Goal: Task Accomplishment & Management: Complete application form

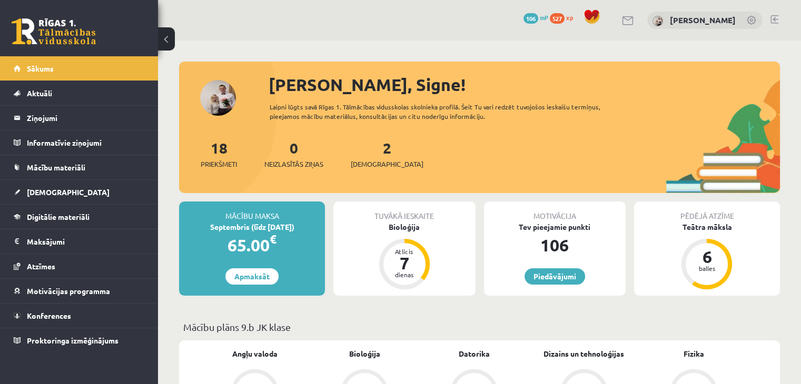
click at [470, 173] on div "18 Priekšmeti 0 Neizlasītās ziņas 2 Ieskaites" at bounding box center [479, 165] width 601 height 56
click at [389, 252] on div "Atlicis" at bounding box center [405, 252] width 32 height 6
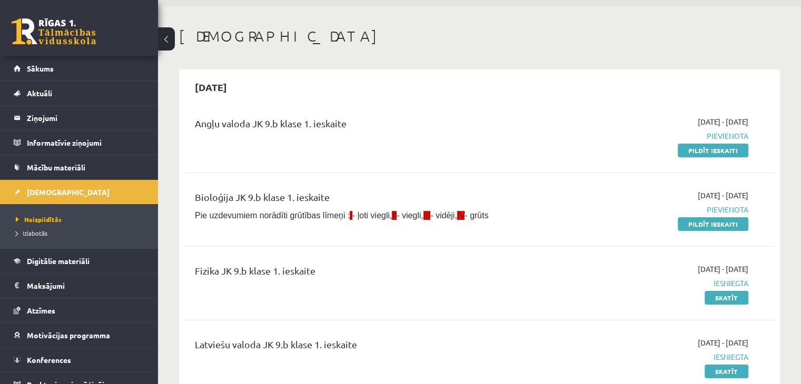
scroll to position [53, 0]
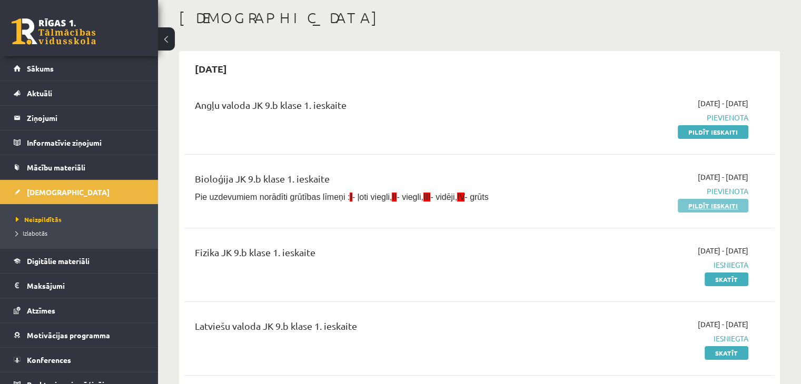
click at [713, 210] on link "Pildīt ieskaiti" at bounding box center [713, 206] width 71 height 14
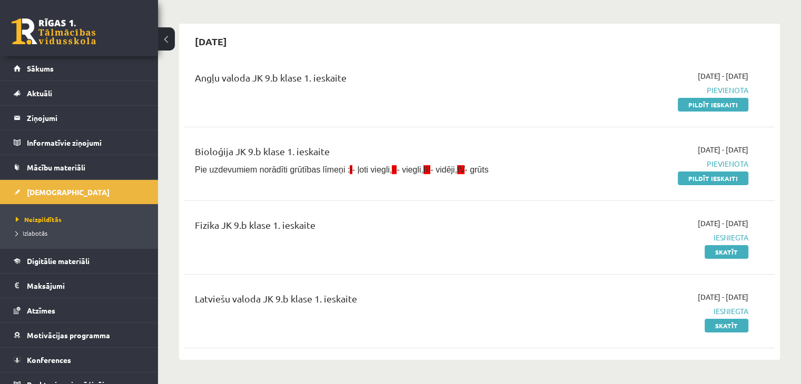
scroll to position [105, 0]
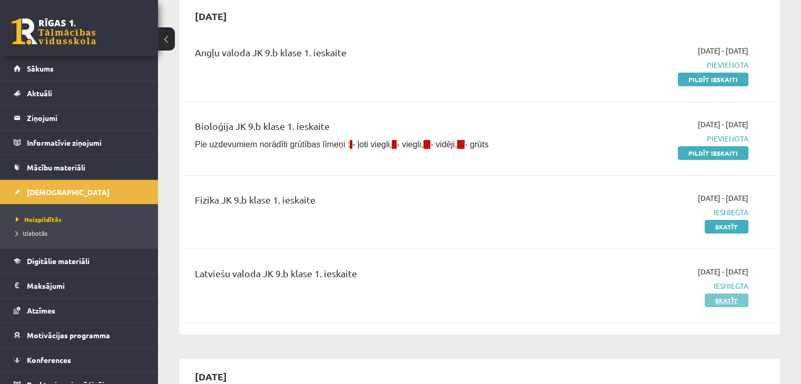
click at [720, 304] on link "Skatīt" at bounding box center [727, 301] width 44 height 14
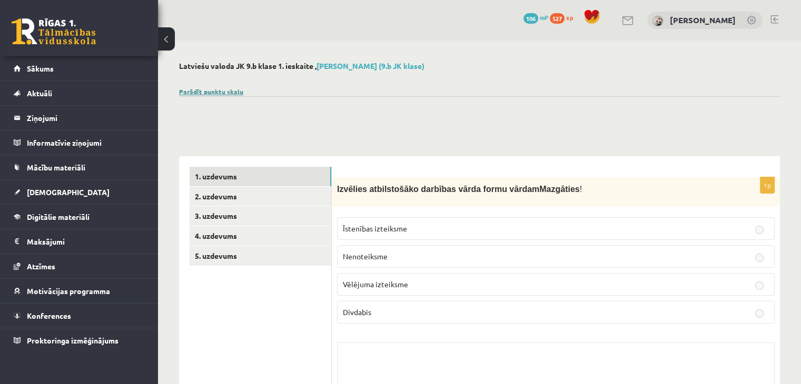
click at [217, 91] on link "Parādīt punktu skalu" at bounding box center [211, 91] width 64 height 8
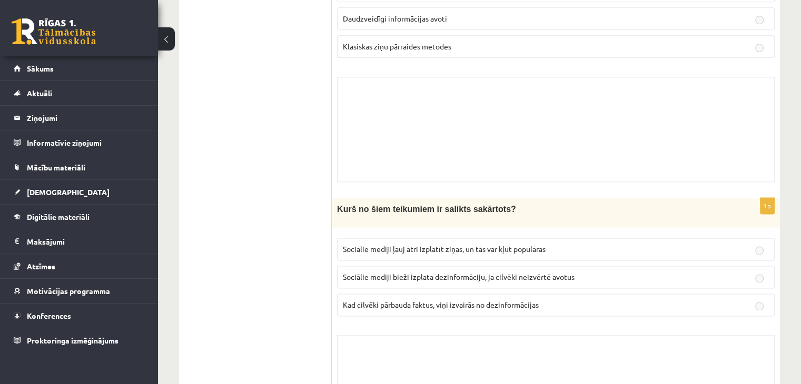
scroll to position [5450, 0]
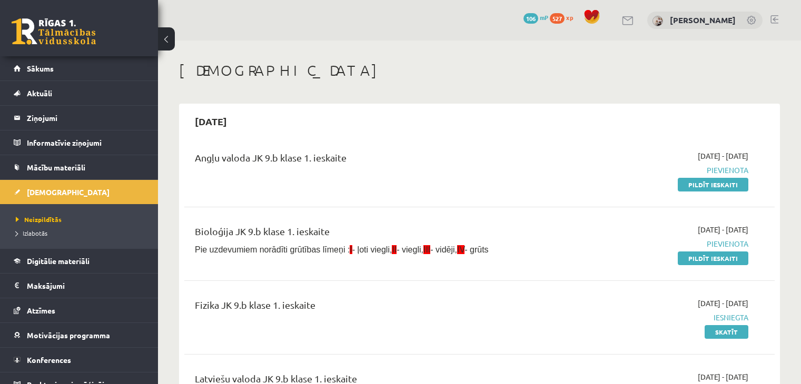
scroll to position [105, 0]
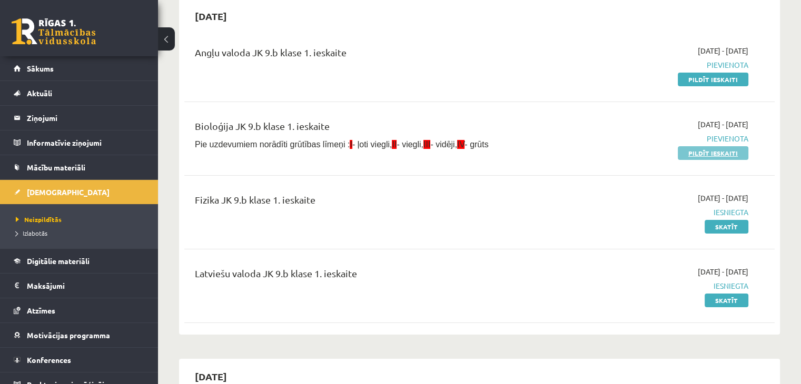
click at [720, 150] on link "Pildīt ieskaiti" at bounding box center [713, 153] width 71 height 14
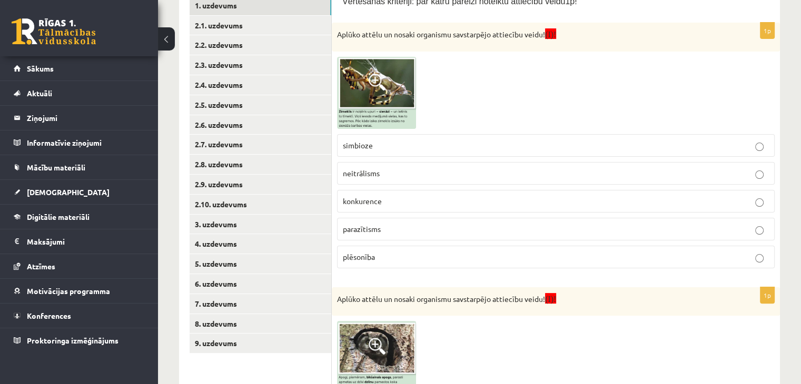
scroll to position [211, 0]
click at [357, 144] on span "simbioze" at bounding box center [358, 145] width 30 height 9
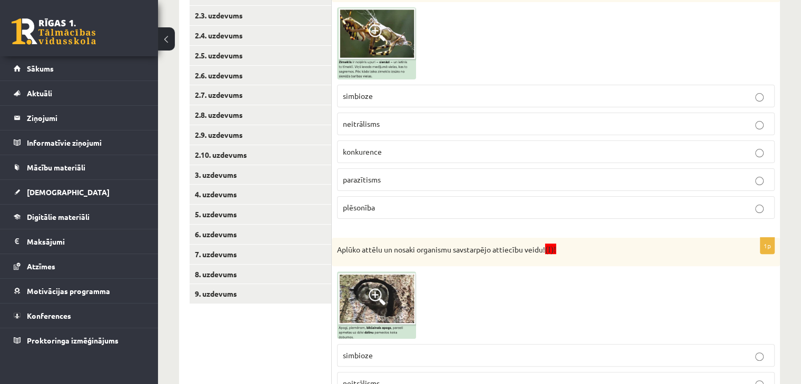
scroll to position [369, 0]
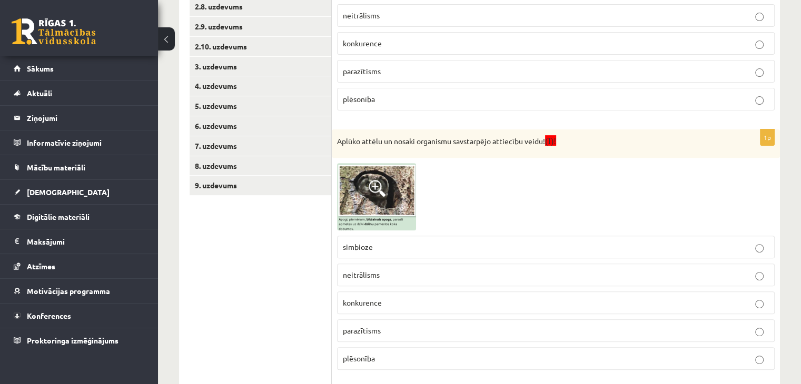
click at [362, 275] on span "neitrālisms" at bounding box center [361, 274] width 37 height 9
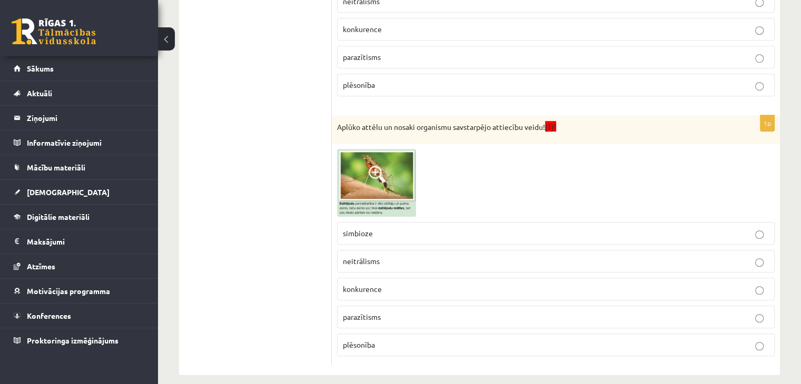
scroll to position [651, 0]
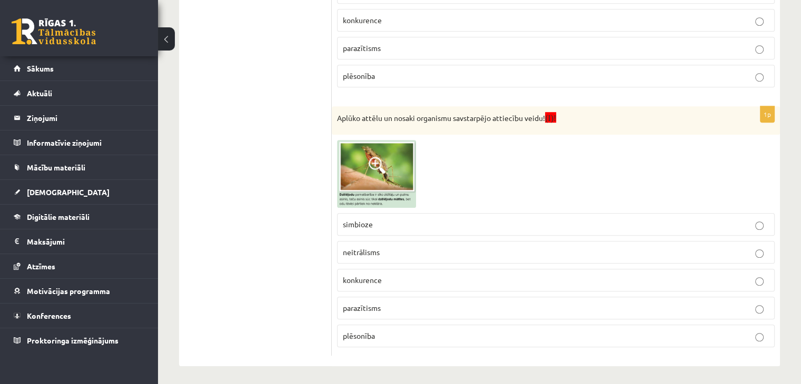
click at [359, 305] on span "parazītisms" at bounding box center [362, 307] width 38 height 9
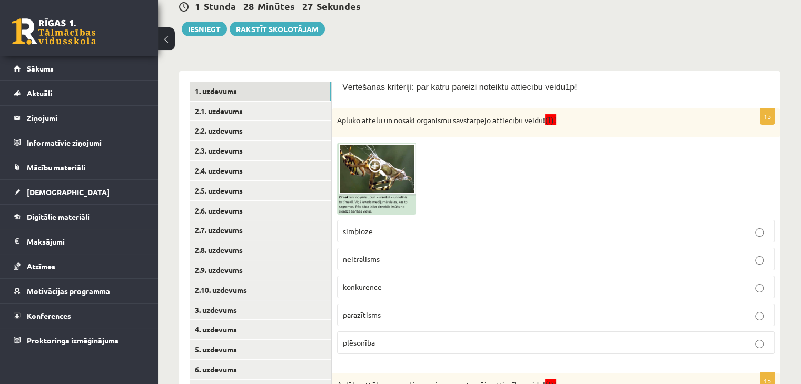
scroll to position [0, 0]
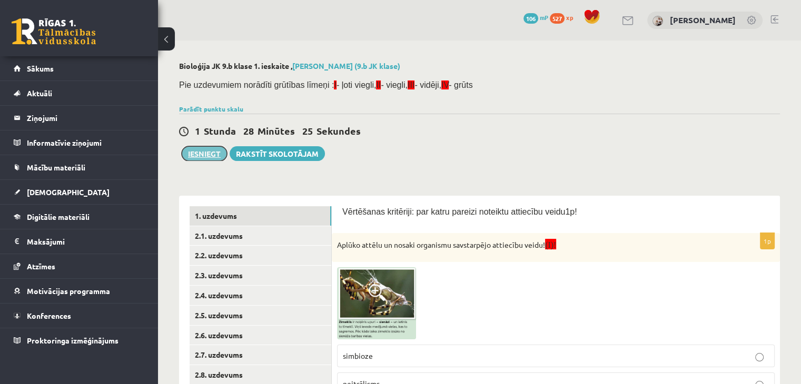
click at [207, 155] on button "Iesniegt" at bounding box center [204, 153] width 45 height 15
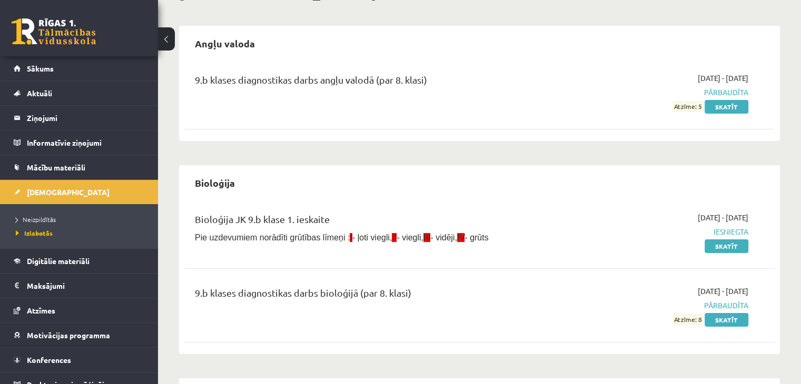
scroll to position [53, 0]
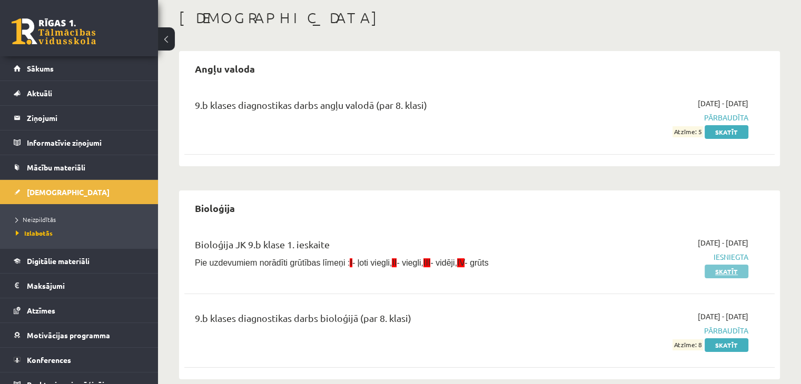
click at [718, 271] on link "Skatīt" at bounding box center [727, 272] width 44 height 14
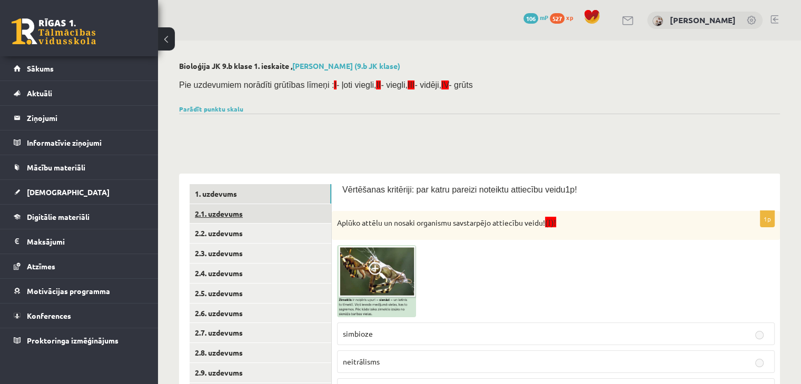
click at [253, 217] on link "2.1. uzdevums" at bounding box center [261, 213] width 142 height 19
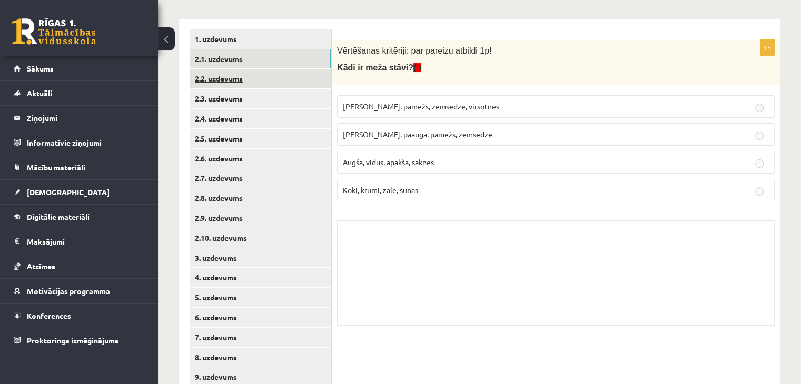
scroll to position [137, 0]
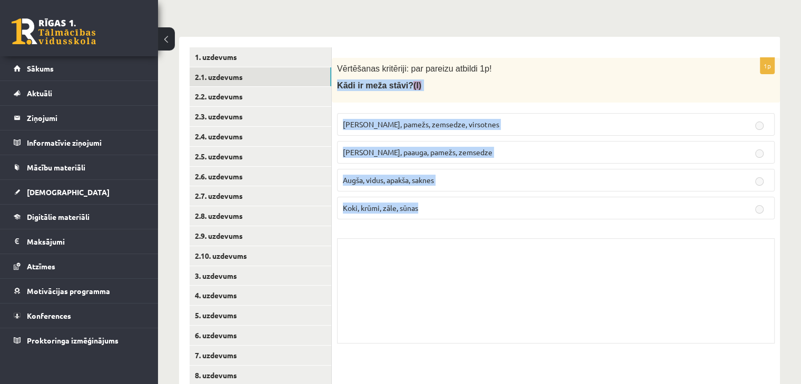
drag, startPoint x: 336, startPoint y: 85, endPoint x: 451, endPoint y: 220, distance: 177.5
click at [451, 220] on div "1p Vērtēšanas kritēriji: par pareizu atbildi 1p! Kādi ir meža stāvi? (I) Kokaud…" at bounding box center [556, 203] width 448 height 291
copy div "Kādi ir meža stāvi? (I) Kokaudze, pamežs, zemsedze, virsotnes Kokaudze, paauga,…"
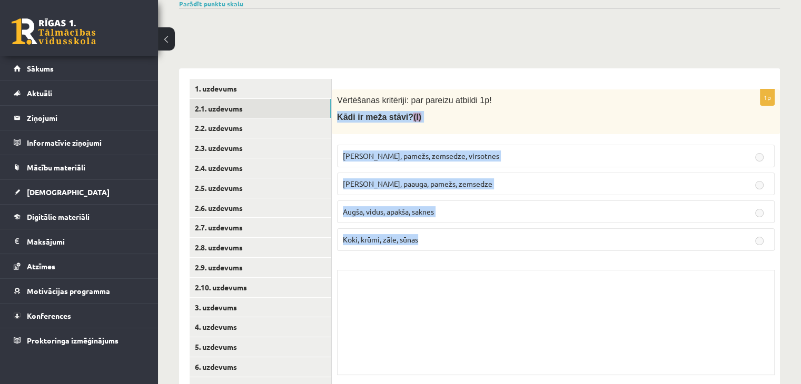
scroll to position [53, 0]
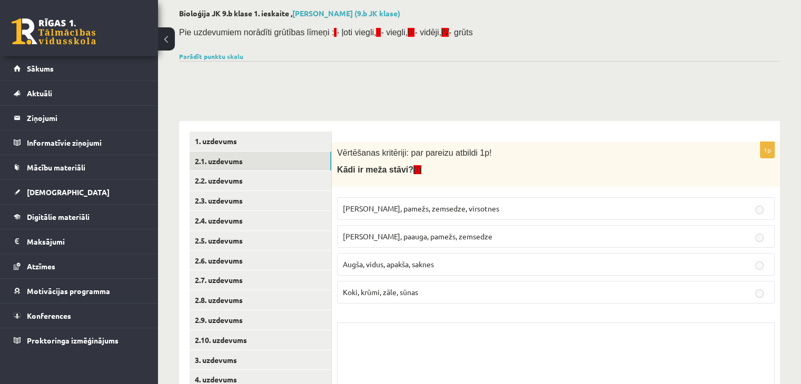
click at [552, 125] on div "1p Vērtēšanas kritēriji: par pareizu atbildi 1p! Kādi ir meža stāvi? (I) Kokaud…" at bounding box center [556, 310] width 448 height 379
click at [404, 234] on span "Kokaudze, paauga, pamežs, zemsedze" at bounding box center [418, 236] width 150 height 9
click at [409, 213] on p "Kokaudze, pamežs, zemsedze, virsotnes" at bounding box center [556, 208] width 426 height 11
click at [458, 239] on span "Kokaudze, paauga, pamežs, zemsedze" at bounding box center [418, 236] width 150 height 9
click at [646, 237] on p "Kokaudze, paauga, pamežs, zemsedze" at bounding box center [556, 236] width 426 height 11
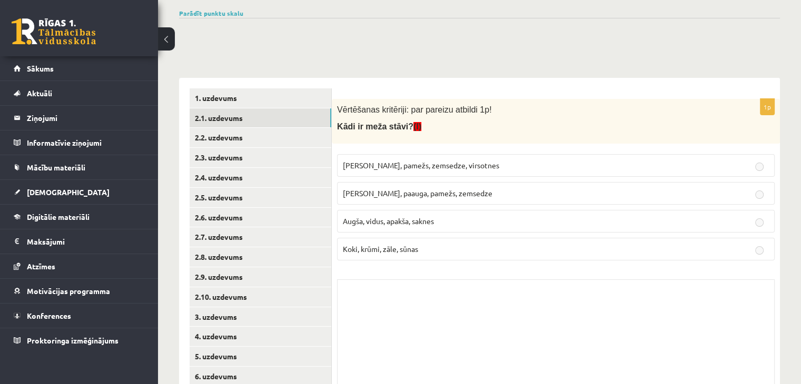
scroll to position [158, 0]
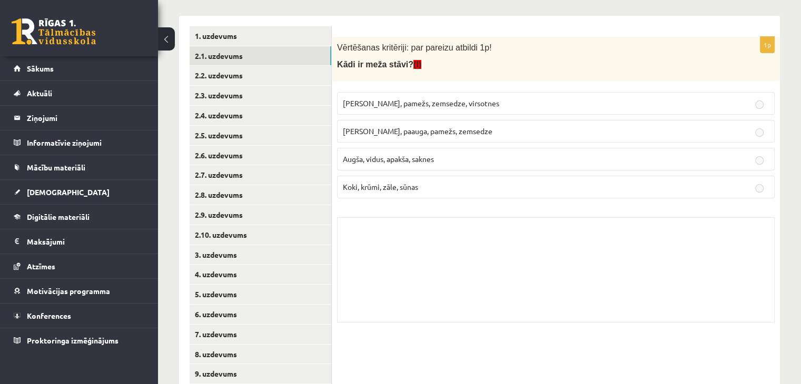
click at [474, 134] on p "Kokaudze, paauga, pamežs, zemsedze" at bounding box center [556, 131] width 426 height 11
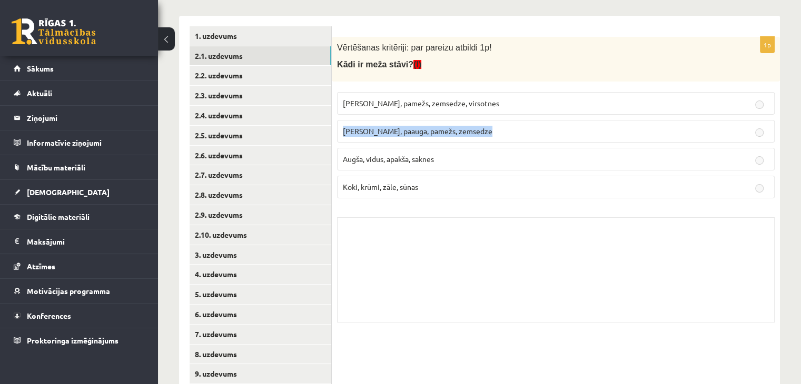
click at [474, 134] on p "Kokaudze, paauga, pamežs, zemsedze" at bounding box center [556, 131] width 426 height 11
click at [754, 135] on p "Kokaudze, paauga, pamežs, zemsedze" at bounding box center [556, 131] width 426 height 11
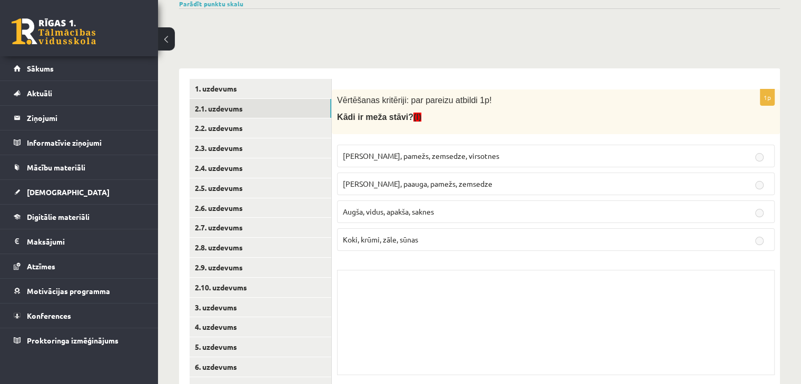
drag, startPoint x: 758, startPoint y: 171, endPoint x: 759, endPoint y: 163, distance: 8.0
click at [758, 167] on fieldset "Kokaudze, pamežs, zemsedze, virsotnes Kokaudze, paauga, pamežs, zemsedze Augša,…" at bounding box center [556, 197] width 438 height 115
click at [265, 132] on link "2.2. uzdevums" at bounding box center [261, 127] width 142 height 19
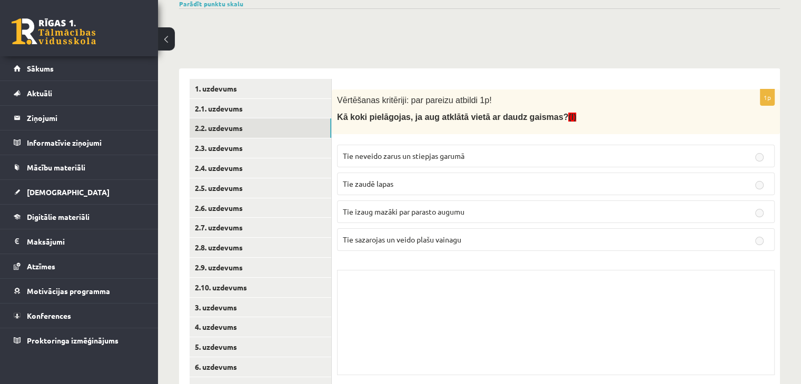
click at [462, 186] on p "Tie zaudē lapas" at bounding box center [556, 184] width 426 height 11
click at [468, 192] on label "Tie zaudē lapas" at bounding box center [556, 184] width 438 height 23
click at [725, 150] on label "Tie neveido zarus un stiepjas garumā" at bounding box center [556, 156] width 438 height 23
click at [768, 192] on label "Tie zaudē lapas" at bounding box center [556, 184] width 438 height 23
click at [755, 177] on label "Tie zaudē lapas" at bounding box center [556, 184] width 438 height 23
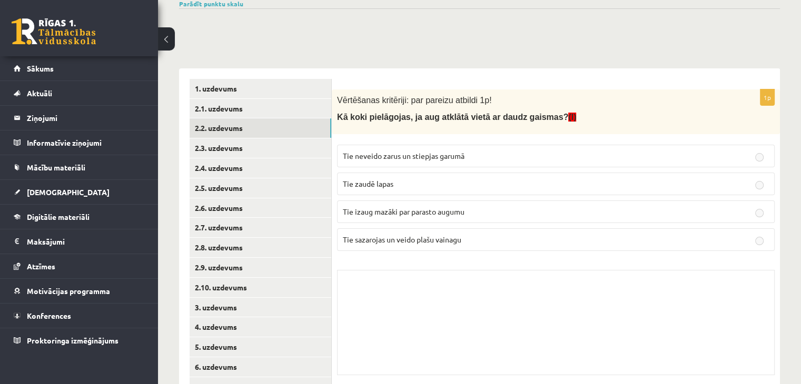
click at [754, 194] on label "Tie zaudē lapas" at bounding box center [556, 184] width 438 height 23
click at [749, 215] on p "Tie izaug mazāki par parasto augumu" at bounding box center [556, 211] width 426 height 11
click at [747, 226] on fieldset "Tie neveido zarus un stiepjas garumā Tie zaudē lapas Tie izaug mazāki par paras…" at bounding box center [556, 197] width 438 height 115
click at [683, 219] on fieldset "Tie neveido zarus un stiepjas garumā Tie zaudē lapas Tie izaug mazāki par paras…" at bounding box center [556, 197] width 438 height 115
click at [438, 135] on div "1p Vērtēšanas kritēriji: par pareizu atbildi 1p! Kā koki pielāgojas, ja aug atk…" at bounding box center [556, 235] width 448 height 291
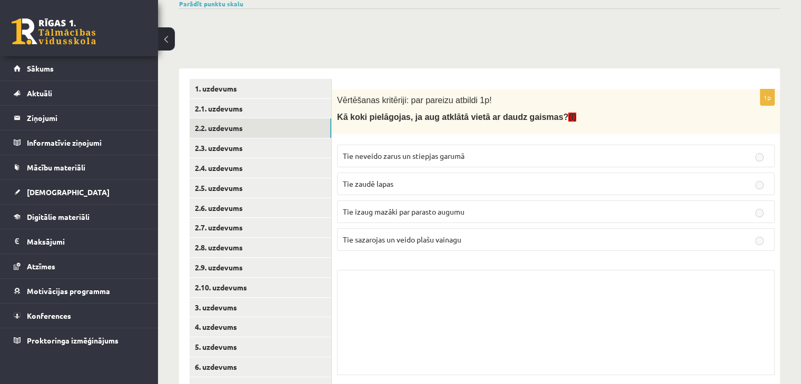
click at [449, 165] on label "Tie neveido zarus un stiepjas garumā" at bounding box center [556, 156] width 438 height 23
drag, startPoint x: 449, startPoint y: 168, endPoint x: 451, endPoint y: 160, distance: 8.6
click at [450, 163] on fieldset "Tie neveido zarus un stiepjas garumā Tie zaudē lapas Tie izaug mazāki par paras…" at bounding box center [556, 197] width 438 height 115
click at [451, 160] on p "Tie neveido zarus un stiepjas garumā" at bounding box center [556, 156] width 426 height 11
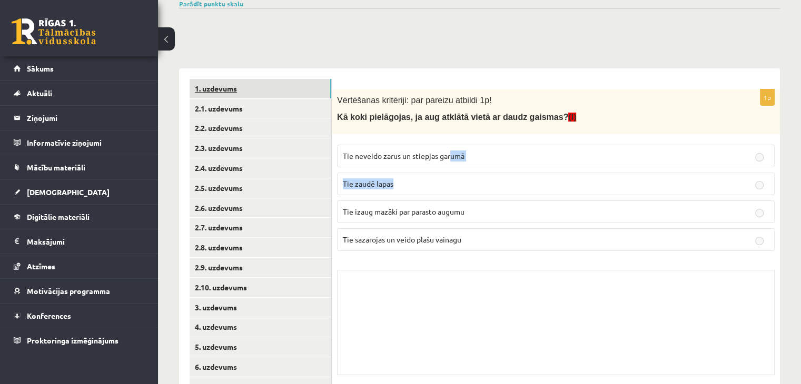
click at [261, 96] on link "1. uzdevums" at bounding box center [261, 88] width 142 height 19
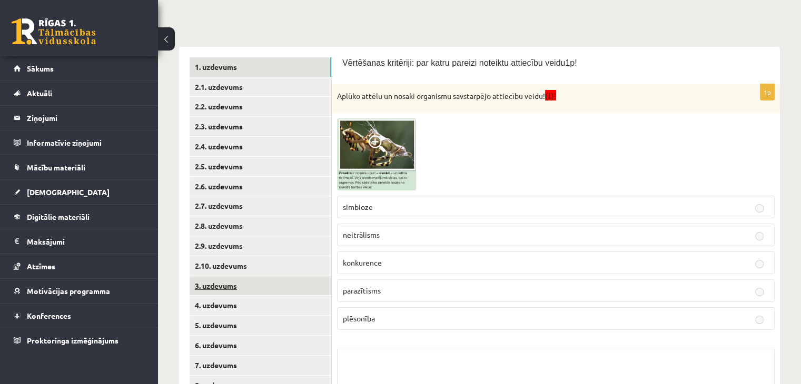
scroll to position [45, 0]
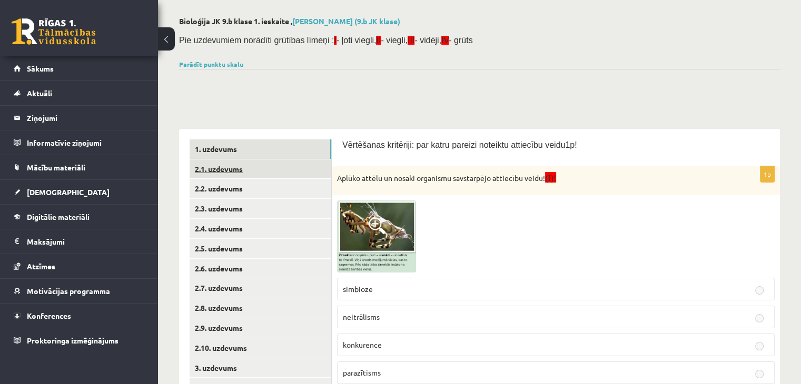
click at [251, 172] on link "2.1. uzdevums" at bounding box center [261, 169] width 142 height 19
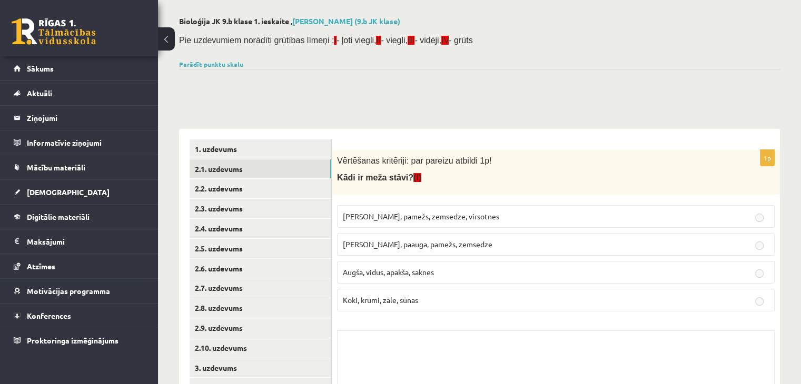
click at [441, 219] on span "Kokaudze, pamežs, zemsedze, virsotnes" at bounding box center [421, 216] width 156 height 9
click at [439, 227] on fieldset "Kokaudze, pamežs, zemsedze, virsotnes Kokaudze, paauga, pamežs, zemsedze Augša,…" at bounding box center [556, 257] width 438 height 115
click at [438, 230] on fieldset "Kokaudze, pamežs, zemsedze, virsotnes Kokaudze, paauga, pamežs, zemsedze Augša,…" at bounding box center [556, 257] width 438 height 115
click at [435, 241] on span "Kokaudze, paauga, pamežs, zemsedze" at bounding box center [418, 244] width 150 height 9
drag, startPoint x: 434, startPoint y: 240, endPoint x: 412, endPoint y: 220, distance: 30.6
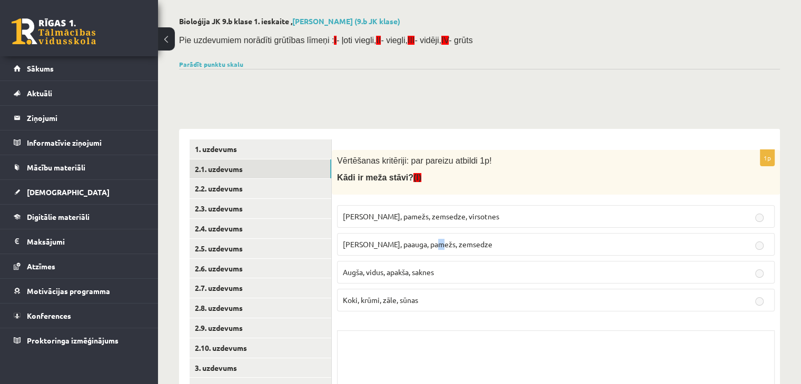
click at [432, 239] on p "Kokaudze, paauga, pamežs, zemsedze" at bounding box center [556, 244] width 426 height 11
click at [270, 194] on link "2.2. uzdevums" at bounding box center [261, 188] width 142 height 19
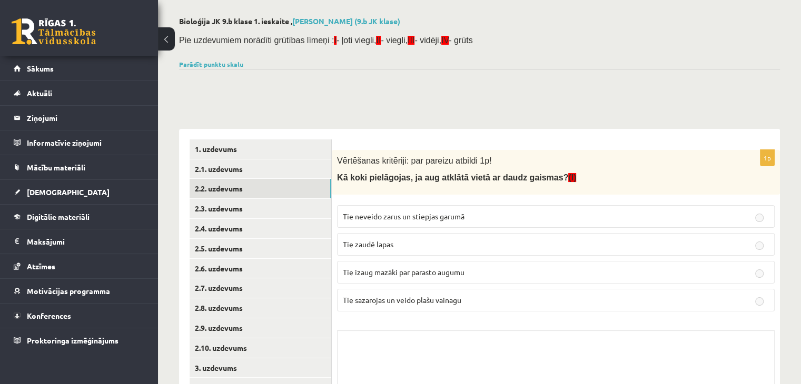
click at [507, 217] on p "Tie neveido zarus un stiepjas garumā" at bounding box center [556, 216] width 426 height 11
click at [510, 227] on fieldset "Tie neveido zarus un stiepjas garumā Tie zaudē lapas Tie izaug mazāki par paras…" at bounding box center [556, 257] width 438 height 115
click at [511, 249] on p "Tie zaudē lapas" at bounding box center [556, 244] width 426 height 11
click at [511, 251] on label "Tie zaudē lapas" at bounding box center [556, 244] width 438 height 23
click at [496, 281] on label "Tie izaug mazāki par parasto augumu" at bounding box center [556, 272] width 438 height 23
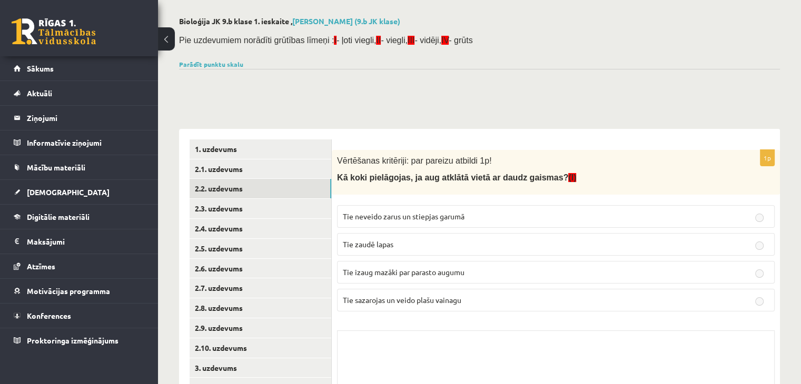
click at [495, 281] on label "Tie izaug mazāki par parasto augumu" at bounding box center [556, 272] width 438 height 23
click at [495, 288] on fieldset "Tie neveido zarus un stiepjas garumā Tie zaudē lapas Tie izaug mazāki par paras…" at bounding box center [556, 257] width 438 height 115
click at [509, 289] on label "Tie sazarojas un veido plašu vainagu" at bounding box center [556, 300] width 438 height 23
click at [765, 306] on label "Tie sazarojas un veido plašu vainagu" at bounding box center [556, 300] width 438 height 23
drag, startPoint x: 765, startPoint y: 296, endPoint x: 766, endPoint y: 270, distance: 25.8
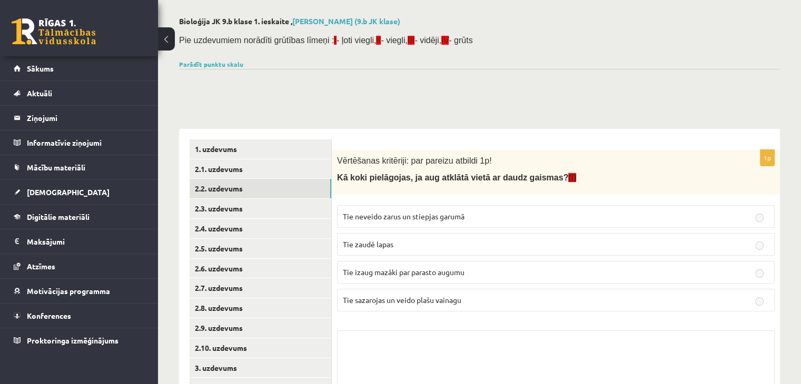
click at [766, 280] on fieldset "Tie neveido zarus un stiepjas garumā Tie zaudē lapas Tie izaug mazāki par paras…" at bounding box center [556, 257] width 438 height 115
drag, startPoint x: 765, startPoint y: 251, endPoint x: 763, endPoint y: 227, distance: 24.3
click at [763, 238] on label "Tie zaudē lapas" at bounding box center [556, 244] width 438 height 23
click at [762, 217] on label "Tie neveido zarus un stiepjas garumā" at bounding box center [556, 216] width 438 height 23
click at [273, 152] on link "1. uzdevums" at bounding box center [261, 149] width 142 height 19
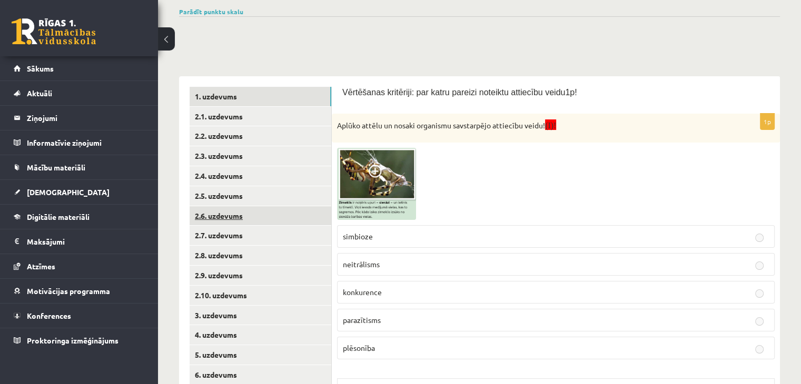
scroll to position [150, 0]
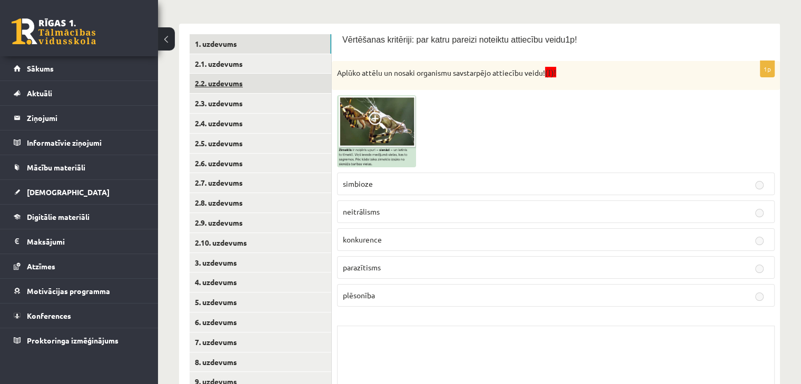
click at [252, 82] on link "2.2. uzdevums" at bounding box center [261, 83] width 142 height 19
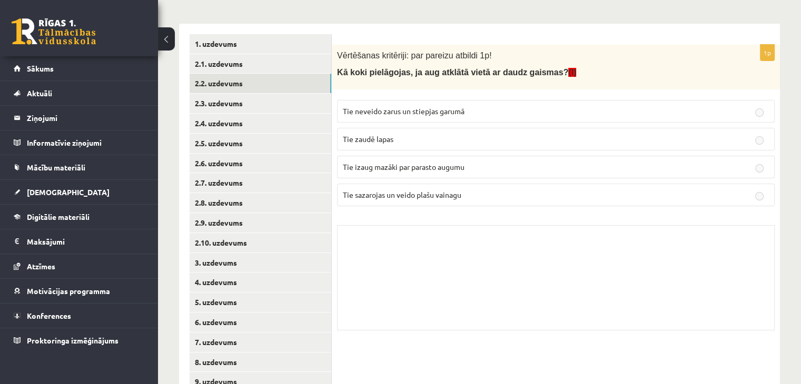
click at [468, 136] on p "Tie zaudē lapas" at bounding box center [556, 139] width 426 height 11
click at [744, 138] on p "Tie zaudē lapas" at bounding box center [556, 139] width 426 height 11
click at [767, 141] on p "Tie zaudē lapas" at bounding box center [556, 139] width 426 height 11
drag, startPoint x: 764, startPoint y: 151, endPoint x: 766, endPoint y: 165, distance: 13.8
click at [764, 155] on fieldset "Tie neveido zarus un stiepjas garumā Tie zaudē lapas Tie izaug mazāki par paras…" at bounding box center [556, 152] width 438 height 115
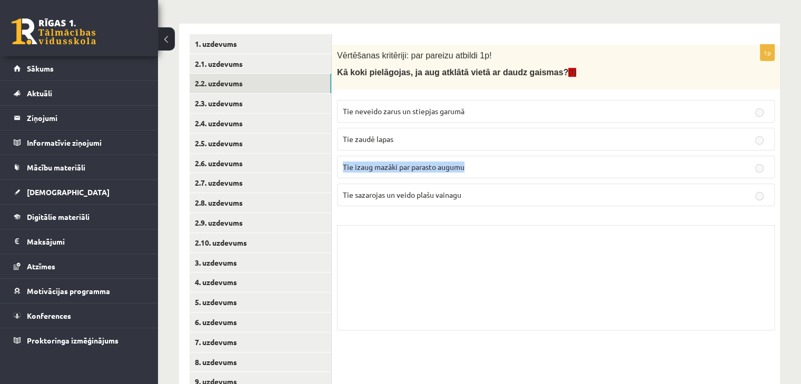
click at [766, 170] on p "Tie izaug mazāki par parasto augumu" at bounding box center [556, 167] width 426 height 11
click at [760, 175] on fieldset "Tie neveido zarus un stiepjas garumā Tie zaudē lapas Tie izaug mazāki par paras…" at bounding box center [556, 152] width 438 height 115
click at [760, 144] on label "Tie zaudē lapas" at bounding box center [556, 139] width 438 height 23
click at [759, 125] on fieldset "Tie neveido zarus un stiepjas garumā Tie zaudē lapas Tie izaug mazāki par paras…" at bounding box center [556, 152] width 438 height 115
click at [756, 163] on p "Tie izaug mazāki par parasto augumu" at bounding box center [556, 167] width 426 height 11
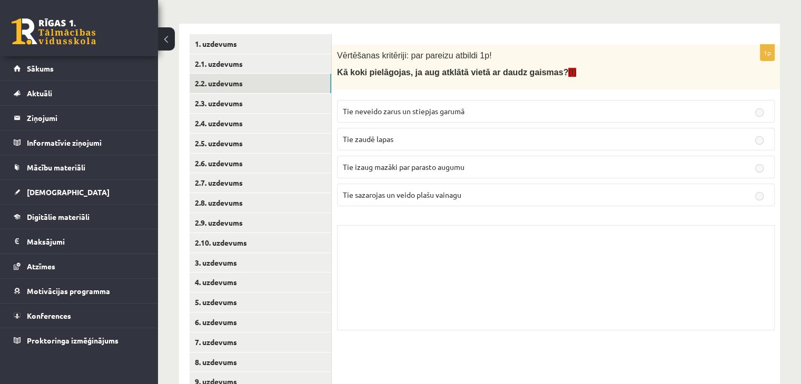
click at [764, 174] on label "Tie izaug mazāki par parasto augumu" at bounding box center [556, 167] width 438 height 23
drag, startPoint x: 767, startPoint y: 131, endPoint x: 762, endPoint y: 147, distance: 17.4
click at [764, 138] on label "Tie zaudē lapas" at bounding box center [556, 139] width 438 height 23
click at [762, 154] on fieldset "Tie neveido zarus un stiepjas garumā Tie zaudē lapas Tie izaug mazāki par paras…" at bounding box center [556, 152] width 438 height 115
click at [759, 179] on fieldset "Tie neveido zarus un stiepjas garumā Tie zaudē lapas Tie izaug mazāki par paras…" at bounding box center [556, 152] width 438 height 115
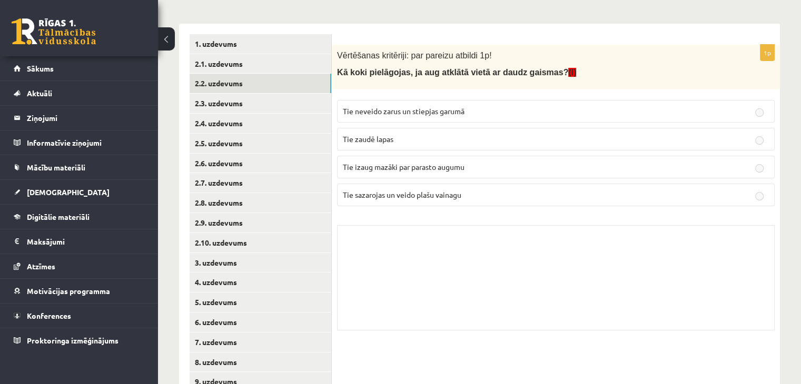
click at [354, 151] on fieldset "Tie neveido zarus un stiepjas garumā Tie zaudē lapas Tie izaug mazāki par paras…" at bounding box center [556, 152] width 438 height 115
click at [359, 134] on span "Tie zaudē lapas" at bounding box center [368, 138] width 51 height 9
click at [375, 137] on span "Tie zaudē lapas" at bounding box center [368, 138] width 51 height 9
click at [380, 137] on span "Tie zaudē lapas" at bounding box center [368, 138] width 51 height 9
click at [383, 136] on span "Tie zaudē lapas" at bounding box center [368, 138] width 51 height 9
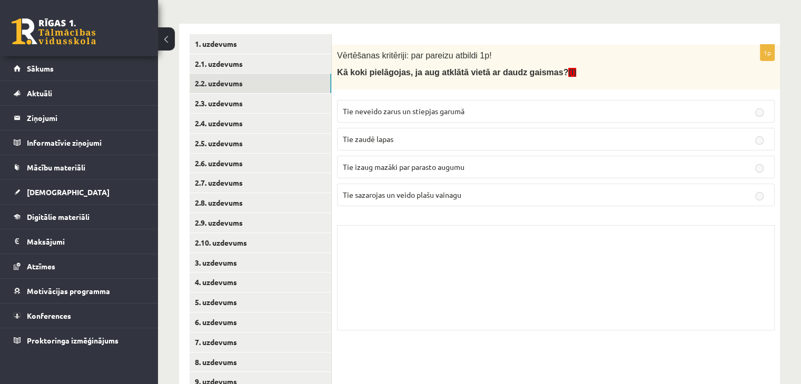
click at [442, 111] on span "Tie neveido zarus un stiepjas garumā" at bounding box center [404, 110] width 122 height 9
click at [442, 146] on label "Tie zaudē lapas" at bounding box center [556, 139] width 438 height 23
click at [442, 165] on span "Tie izaug mazāki par parasto augumu" at bounding box center [404, 166] width 122 height 9
click at [435, 174] on label "Tie izaug mazāki par parasto augumu" at bounding box center [556, 167] width 438 height 23
click at [425, 196] on span "Tie sazarojas un veido plašu vainagu" at bounding box center [402, 194] width 118 height 9
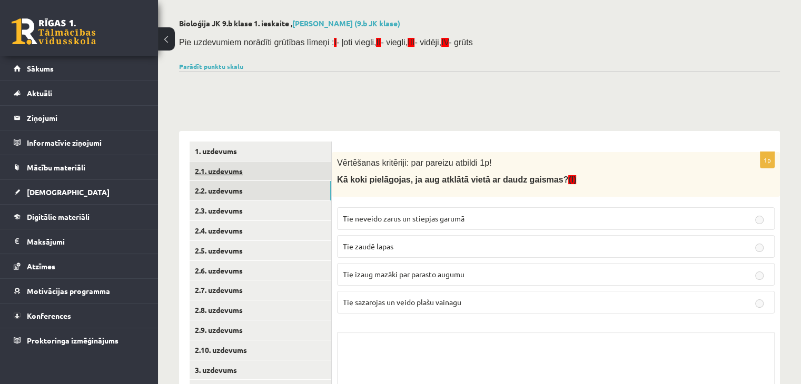
scroll to position [0, 0]
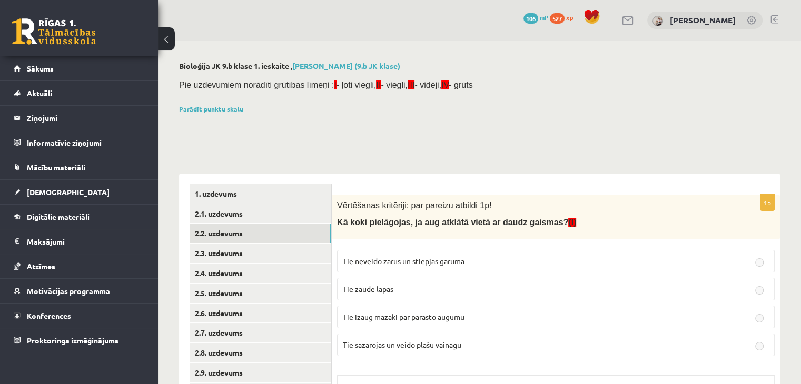
click at [410, 247] on fieldset "Tie neveido zarus un stiepjas garumā Tie zaudē lapas Tie izaug mazāki par paras…" at bounding box center [556, 302] width 438 height 115
click at [411, 270] on label "Tie neveido zarus un stiepjas garumā" at bounding box center [556, 261] width 438 height 23
click at [410, 279] on label "Tie zaudē lapas" at bounding box center [556, 289] width 438 height 23
click at [405, 294] on label "Tie zaudē lapas" at bounding box center [556, 289] width 438 height 23
click at [401, 313] on span "Tie izaug mazāki par parasto augumu" at bounding box center [404, 316] width 122 height 9
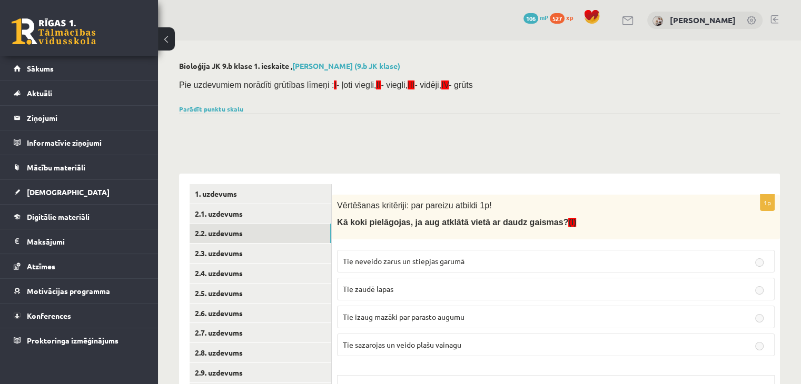
click at [400, 320] on span "Tie izaug mazāki par parasto augumu" at bounding box center [404, 316] width 122 height 9
click at [400, 319] on span "Tie izaug mazāki par parasto augumu" at bounding box center [404, 316] width 122 height 9
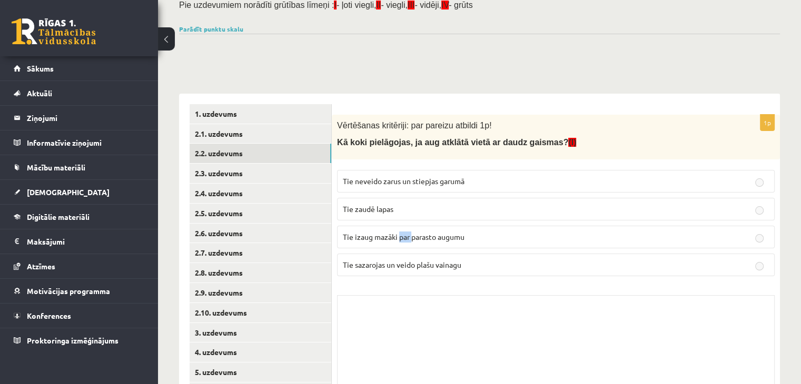
scroll to position [105, 0]
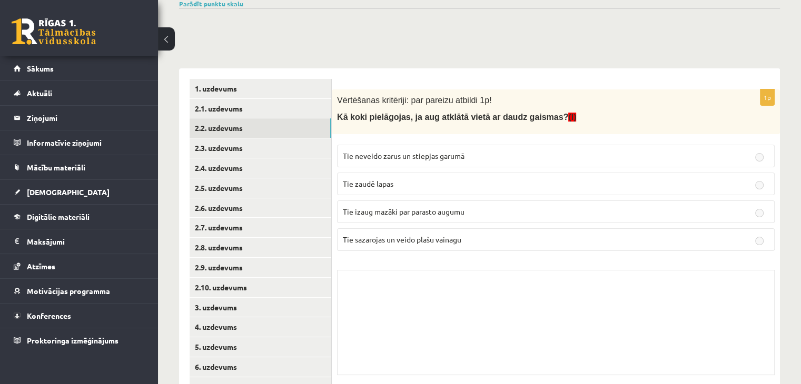
click at [472, 320] on div "Skolotāja pielikums" at bounding box center [556, 322] width 438 height 105
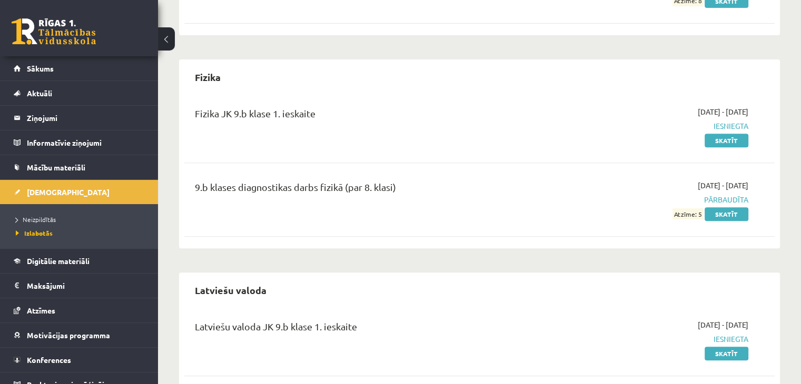
scroll to position [495, 0]
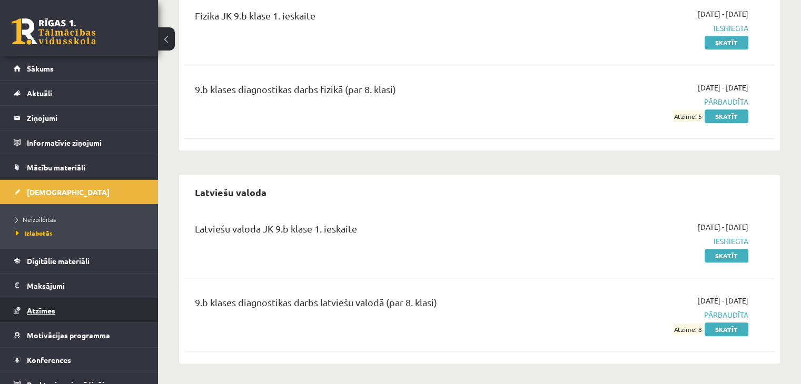
click at [70, 305] on link "Atzīmes" at bounding box center [79, 311] width 131 height 24
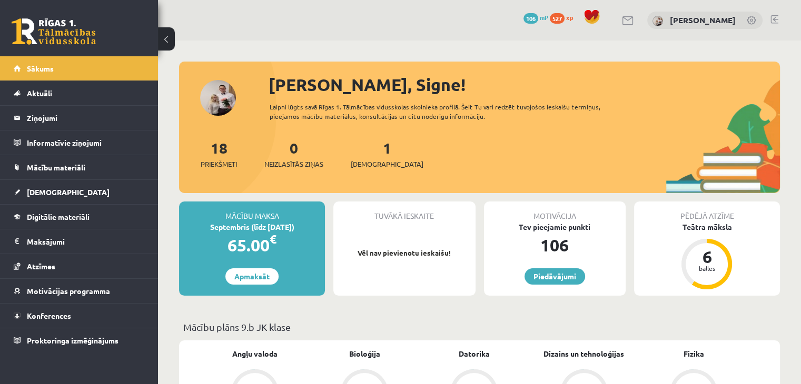
click at [413, 272] on div "Tuvākā ieskaite Vēl nav pievienotu ieskaišu!" at bounding box center [404, 249] width 142 height 94
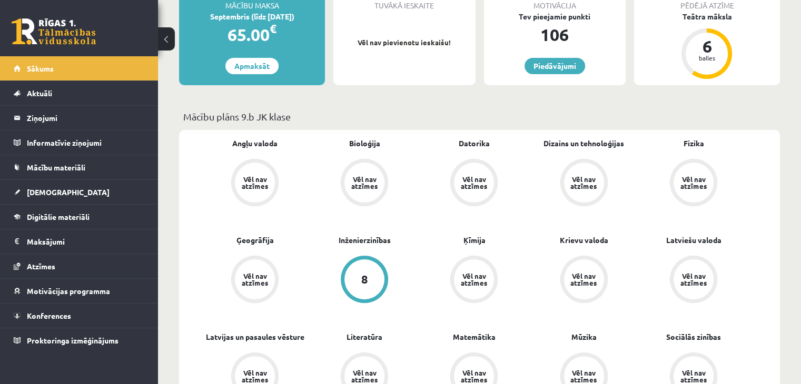
scroll to position [263, 0]
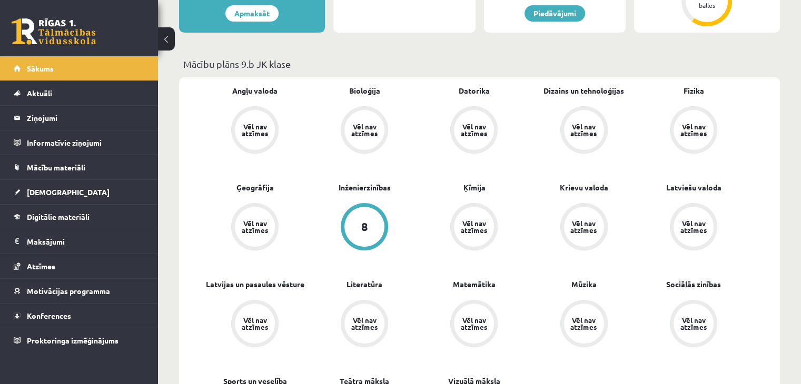
click at [263, 129] on div "Vēl nav atzīmes" at bounding box center [254, 130] width 29 height 14
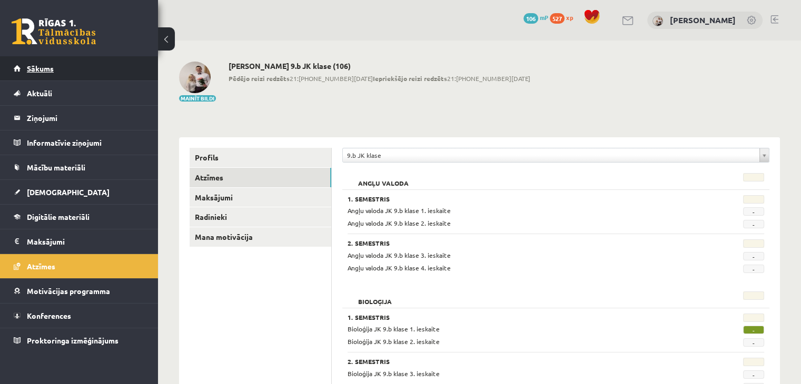
click at [65, 77] on link "Sākums" at bounding box center [79, 68] width 131 height 24
